Goal: Task Accomplishment & Management: Manage account settings

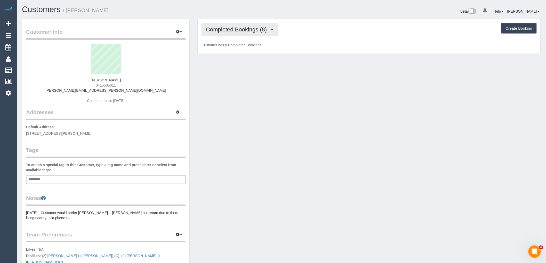
click at [223, 32] on span "Completed Bookings (8)" at bounding box center [237, 29] width 63 height 6
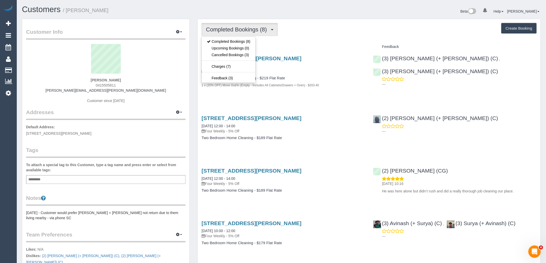
click at [325, 40] on div "Completed Bookings (8) Completed Bookings (8) Upcoming Bookings (0) Cancelled B…" at bounding box center [368, 256] width 343 height 474
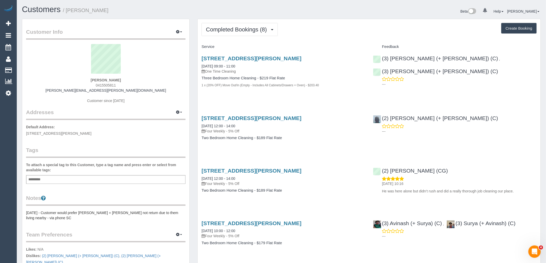
drag, startPoint x: 85, startPoint y: 79, endPoint x: 78, endPoint y: 79, distance: 6.7
click at [78, 79] on div "Steven Cuthbert 0415505811 steven@cuthbert.com Customer since 2024" at bounding box center [105, 76] width 159 height 64
copy strong "Steven Cuthbert"
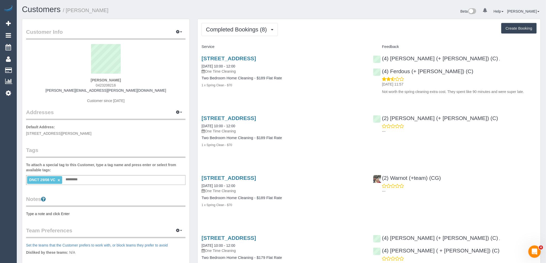
click at [75, 81] on div "Samuel Collis 0423208216 samuel.n.collis@gmail.com Customer since 2019" at bounding box center [105, 76] width 159 height 64
copy strong "Samuel Collis"
click at [58, 181] on link "×" at bounding box center [58, 180] width 2 height 4
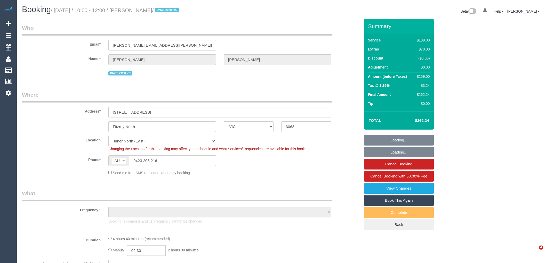
select select "VIC"
select select "string:stripe-pm_1RvqoM2GScqysDRVBvkOR5e3"
select select "number:29"
select select "number:14"
select select "number:19"
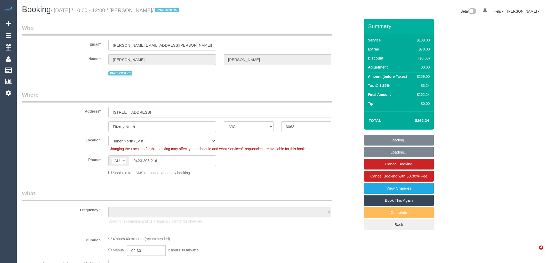
select select "number:24"
select select "number:13"
select select "object:1529"
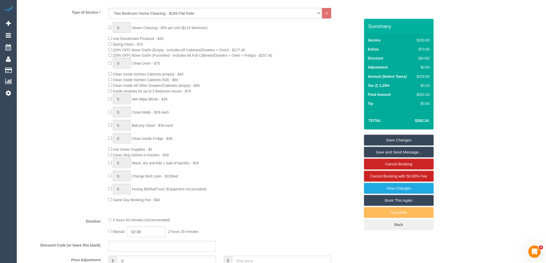
scroll to position [315, 0]
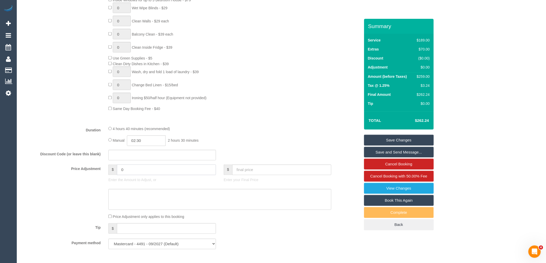
click at [135, 175] on input "0" at bounding box center [166, 170] width 99 height 11
type input "-25.9"
click at [148, 210] on textarea at bounding box center [219, 199] width 223 height 21
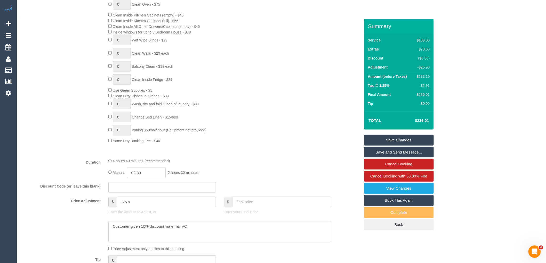
scroll to position [229, 0]
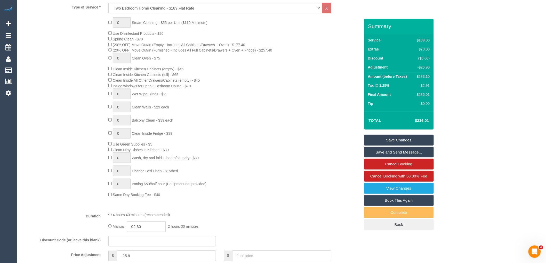
type textarea "Customer given 10% discount via email VC"
click at [409, 139] on link "Save Changes" at bounding box center [399, 140] width 70 height 11
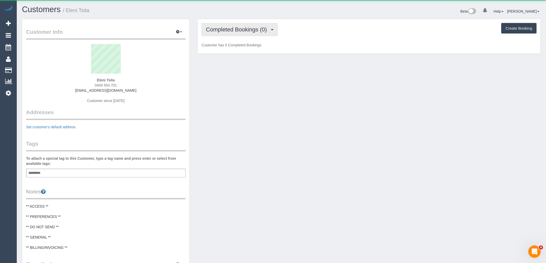
click at [257, 26] on button "Completed Bookings (0)" at bounding box center [239, 29] width 76 height 13
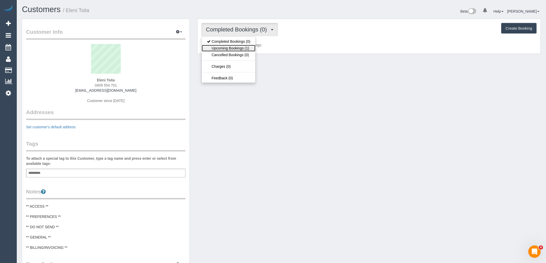
click at [247, 47] on link "Upcoming Bookings (1)" at bounding box center [229, 48] width 54 height 7
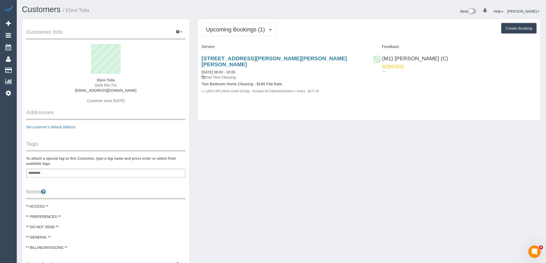
drag, startPoint x: 86, startPoint y: 80, endPoint x: 60, endPoint y: 85, distance: 27.4
click at [64, 80] on div "Eleni Tsita 0409 554 701 eleni.connect@protonmail.com Customer since 2025" at bounding box center [105, 76] width 159 height 64
copy strong "Eleni Tsita"
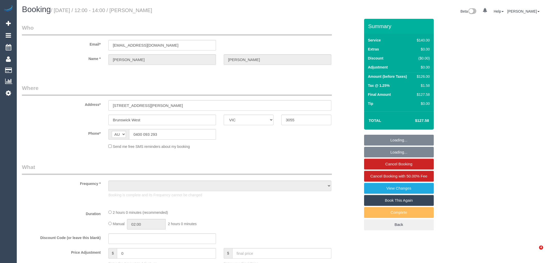
select select "VIC"
select select "object:554"
select select "string:stripe-pm_1PRSSJ2GScqysDRVmbk2Lbql"
select select "number:27"
select select "number:14"
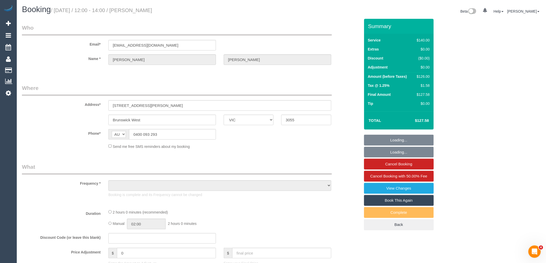
select select "number:19"
select select "number:22"
select select "number:35"
select select "number:13"
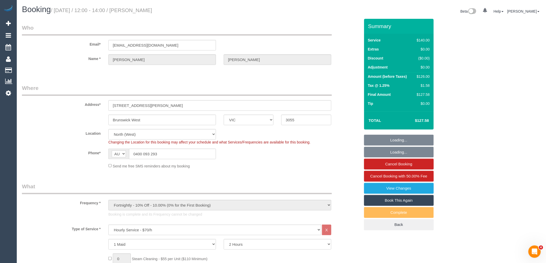
select select "object:1601"
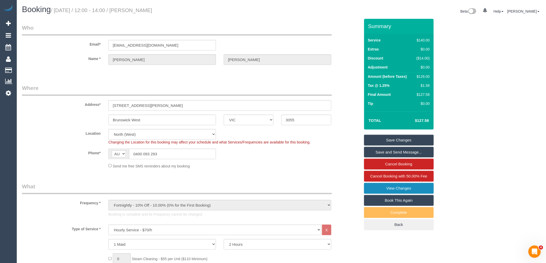
click at [416, 187] on link "View Changes" at bounding box center [399, 188] width 70 height 11
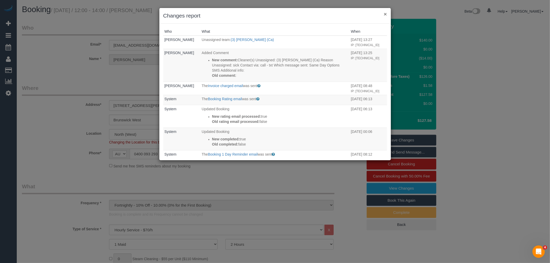
click at [387, 12] on button "×" at bounding box center [385, 13] width 3 height 5
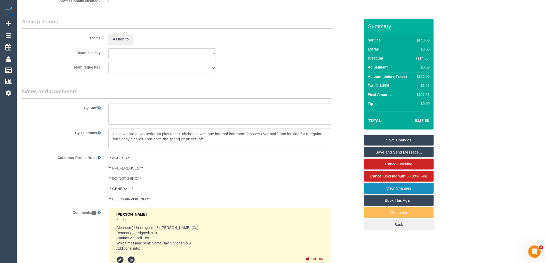
scroll to position [838, 0]
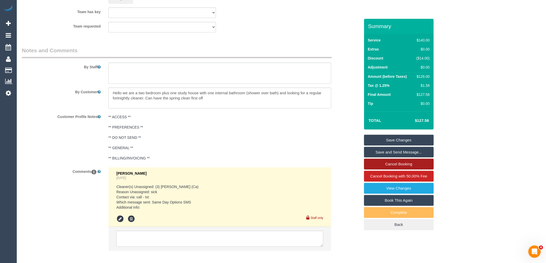
click at [397, 164] on link "Cancel Booking" at bounding box center [399, 164] width 70 height 11
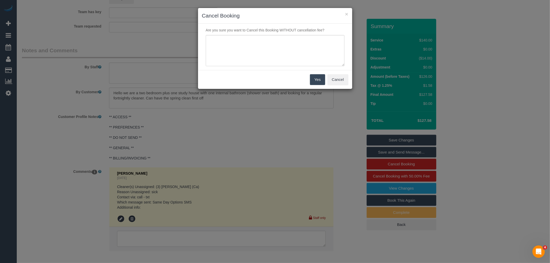
click at [294, 34] on div "Are you sure you want to Cancel this Booking WITHOUT cancellation fee?" at bounding box center [275, 47] width 154 height 46
click at [295, 42] on textarea at bounding box center [275, 50] width 139 height 31
type textarea "Service never went ahead VC"
click at [320, 81] on button "Yes" at bounding box center [317, 79] width 15 height 11
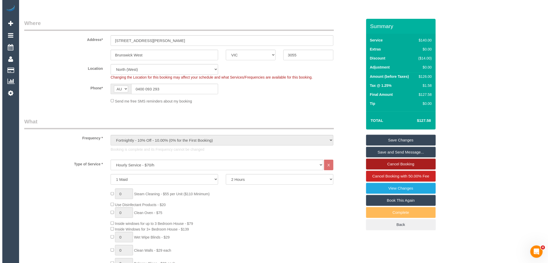
scroll to position [0, 0]
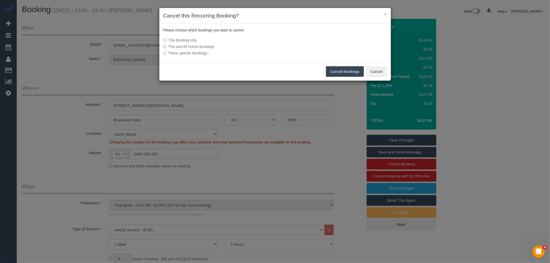
click at [347, 74] on button "Cancel Bookings" at bounding box center [345, 71] width 38 height 11
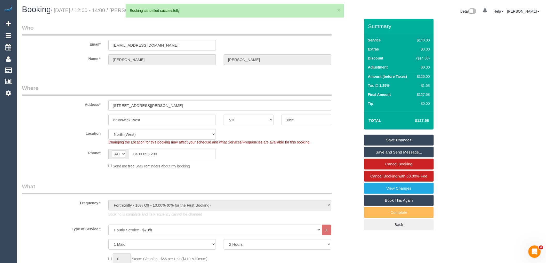
drag, startPoint x: 169, startPoint y: 9, endPoint x: 133, endPoint y: 9, distance: 35.6
